Goal: Information Seeking & Learning: Learn about a topic

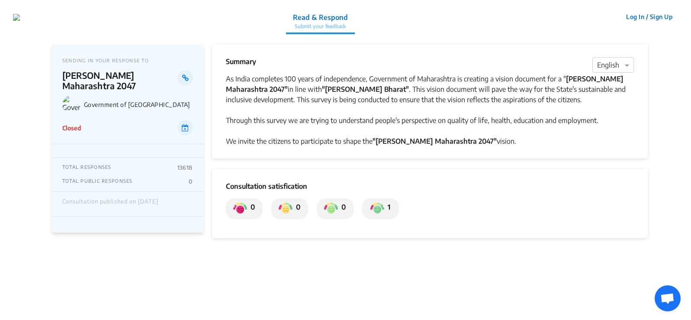
click at [317, 20] on p "Read & Respond" at bounding box center [320, 17] width 55 height 10
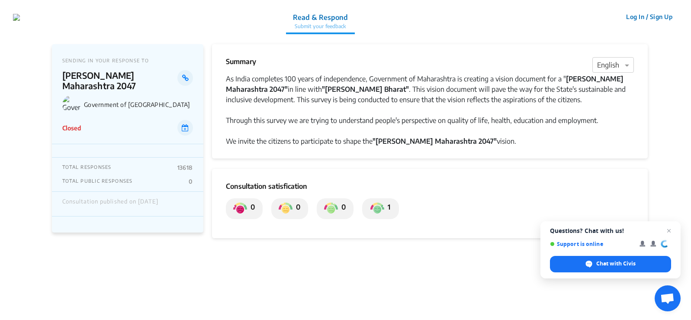
click at [141, 102] on p "Government of [GEOGRAPHIC_DATA]" at bounding box center [138, 104] width 109 height 7
click at [182, 73] on link at bounding box center [184, 78] width 15 height 16
click at [185, 124] on icon at bounding box center [185, 127] width 7 height 7
